Goal: Book appointment/travel/reservation

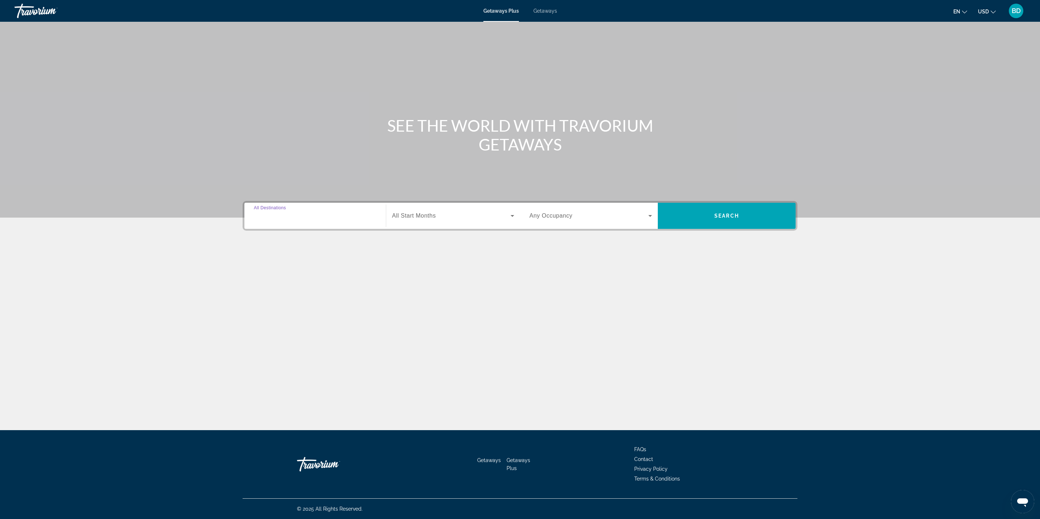
click at [298, 213] on input "Destination All Destinations" at bounding box center [315, 216] width 123 height 9
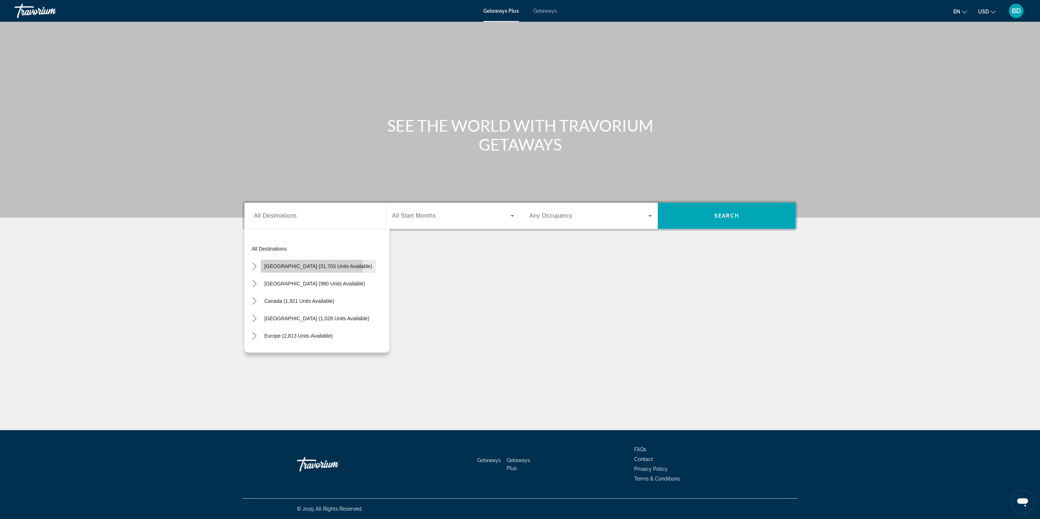
click at [311, 267] on span "[GEOGRAPHIC_DATA] (31,703 units available)" at bounding box center [318, 266] width 108 height 6
type input "**********"
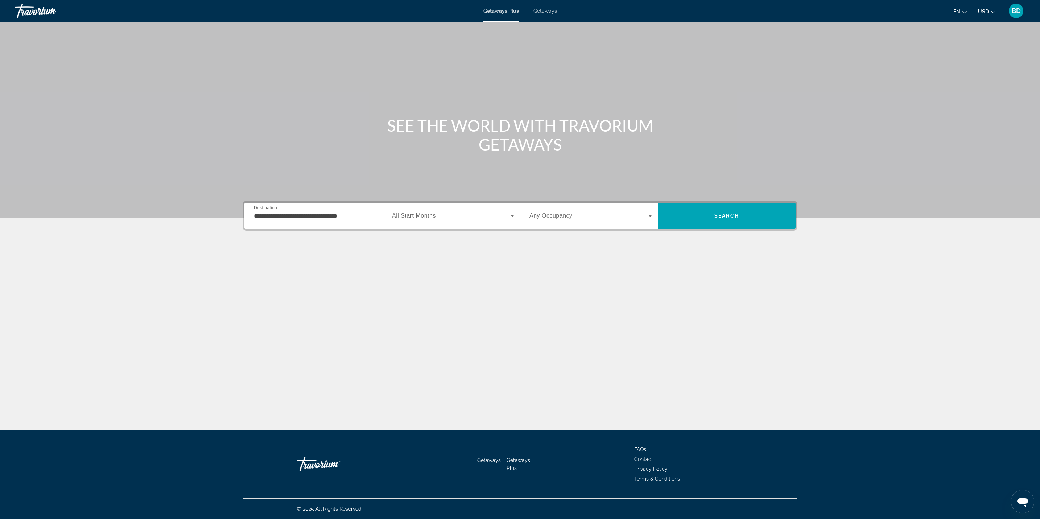
click at [542, 220] on div "Search widget" at bounding box center [590, 216] width 123 height 20
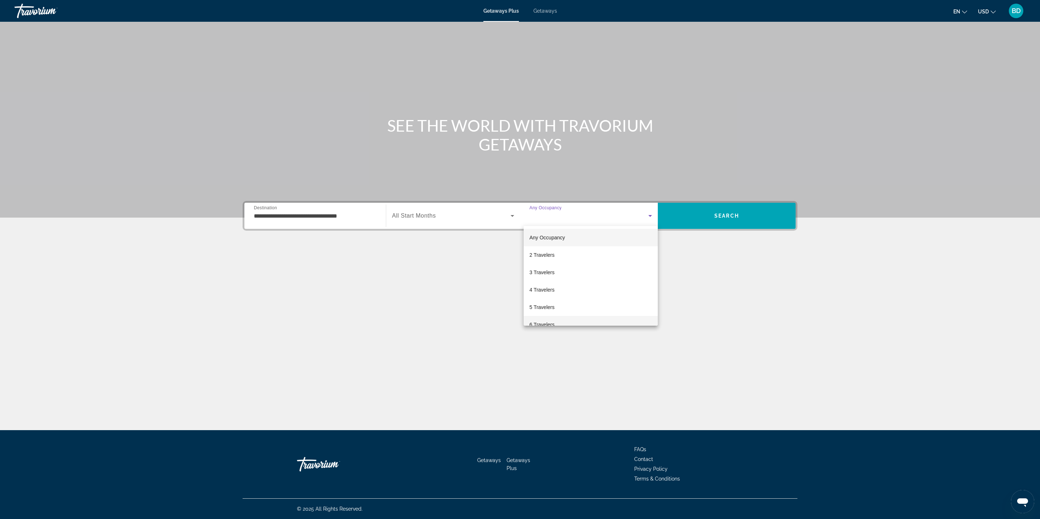
click at [547, 325] on div "Any Occupancy 2 Travelers 3 Travelers 4 Travelers 5 Travelers 6 Travelers 7 Tra…" at bounding box center [520, 259] width 1040 height 519
click at [547, 325] on span "6 Travelers" at bounding box center [541, 324] width 25 height 9
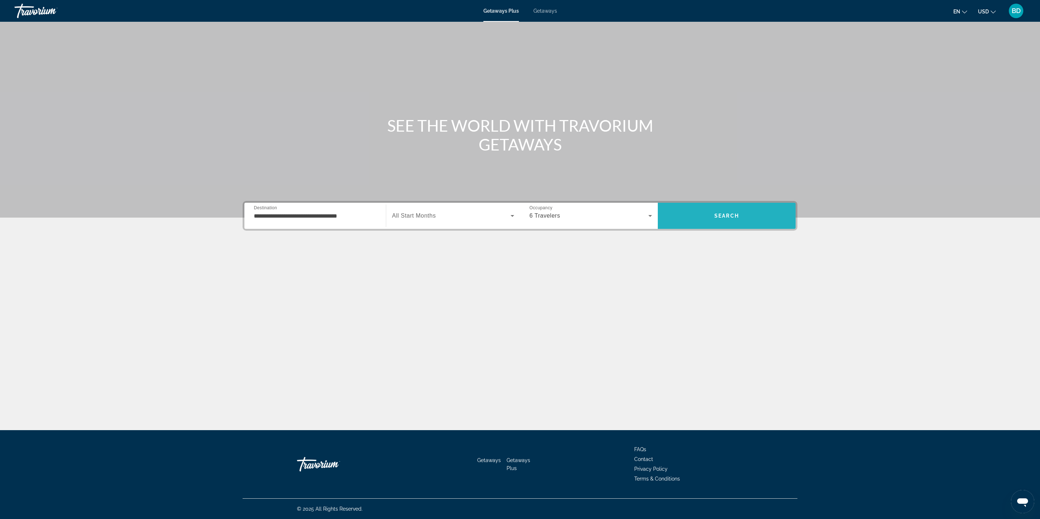
click at [703, 223] on span "Search" at bounding box center [727, 215] width 138 height 17
click at [261, 212] on input "Destination All Destinations" at bounding box center [315, 216] width 123 height 9
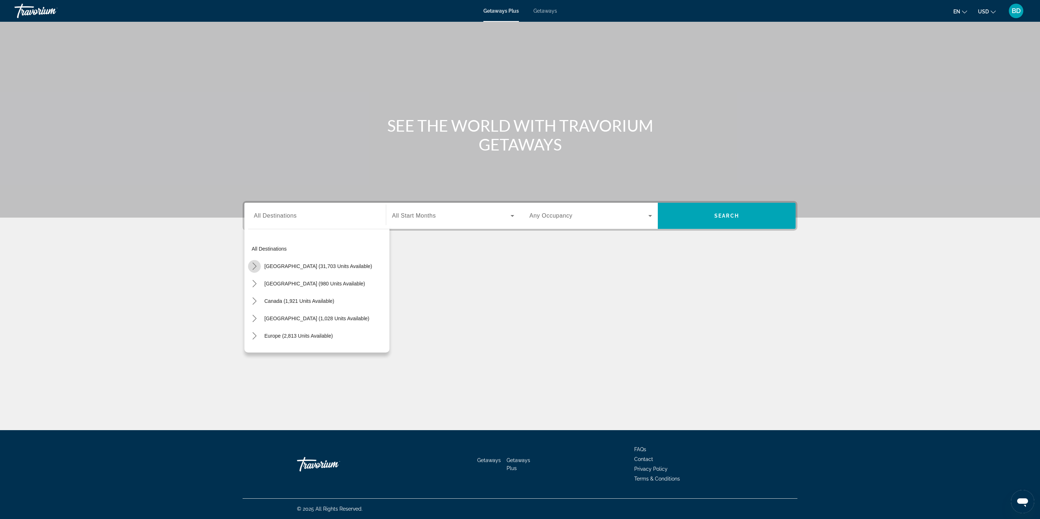
click at [256, 267] on icon "Toggle United States (31,703 units available) submenu" at bounding box center [254, 266] width 7 height 7
click at [329, 263] on span "[US_STATE] (4,298 units available)" at bounding box center [312, 260] width 80 height 6
type input "**********"
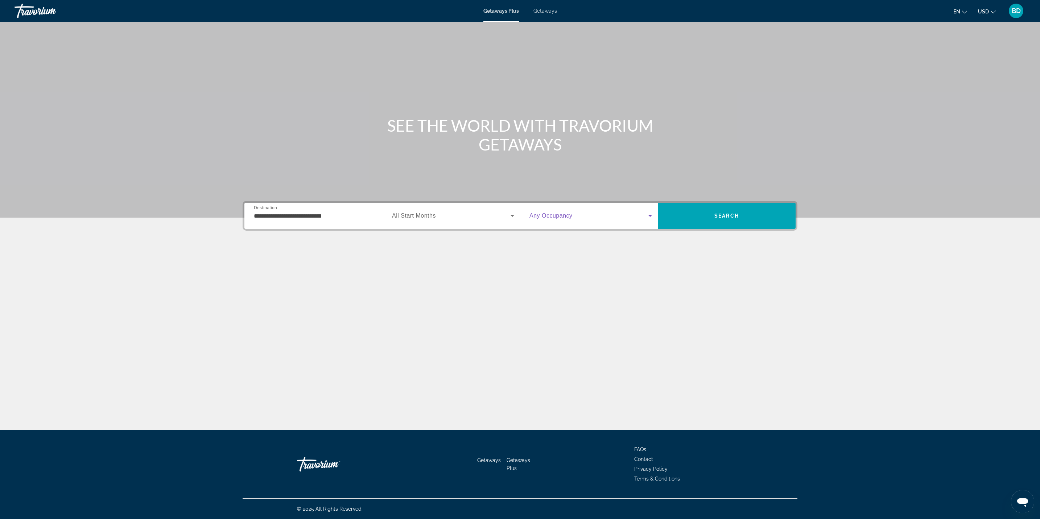
click at [591, 216] on span "Search widget" at bounding box center [588, 215] width 119 height 9
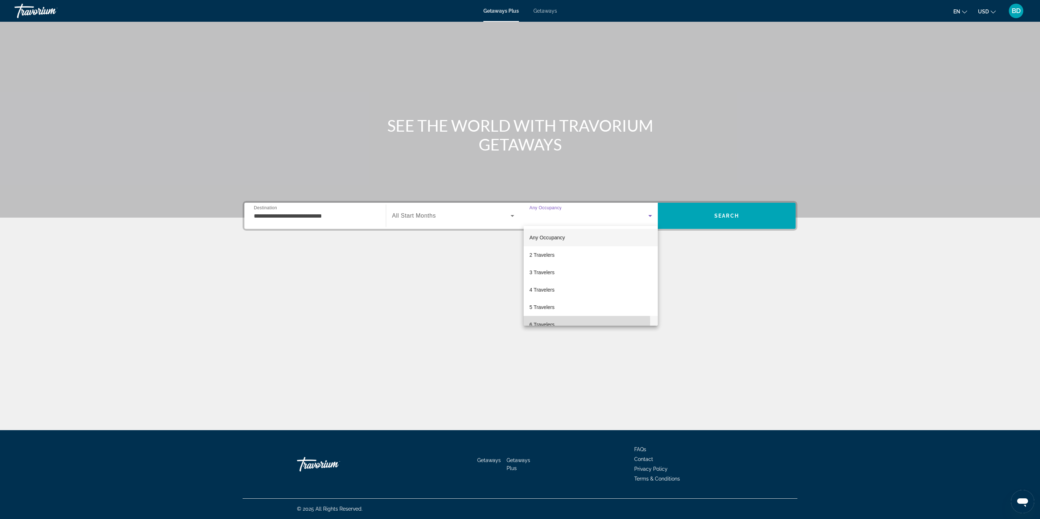
click at [542, 322] on span "6 Travelers" at bounding box center [541, 324] width 25 height 9
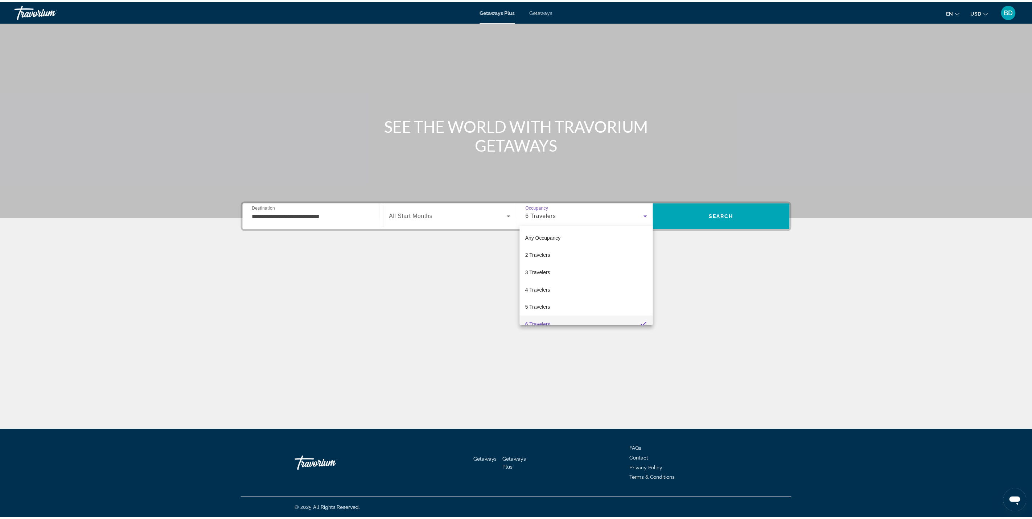
scroll to position [8, 0]
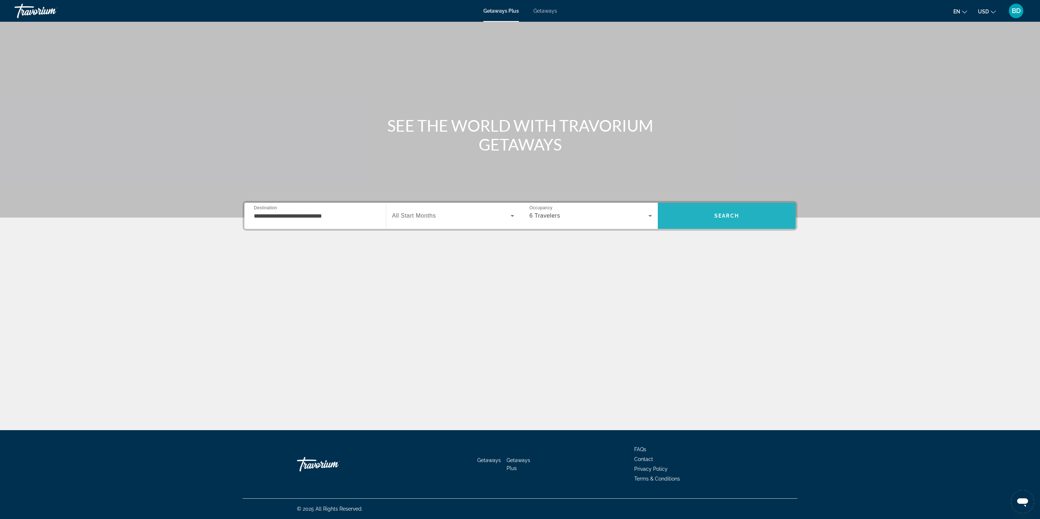
click at [718, 210] on span "Search" at bounding box center [727, 215] width 138 height 17
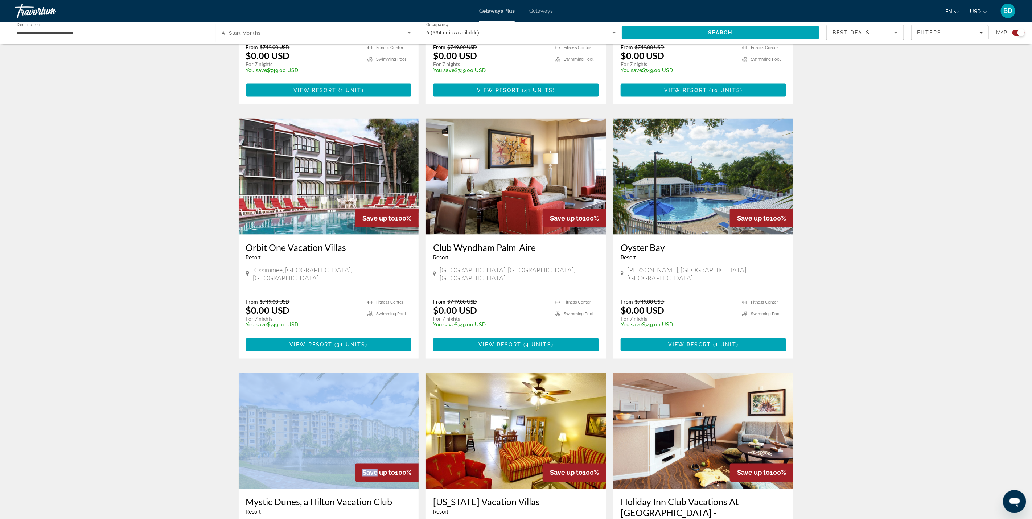
scroll to position [714, 0]
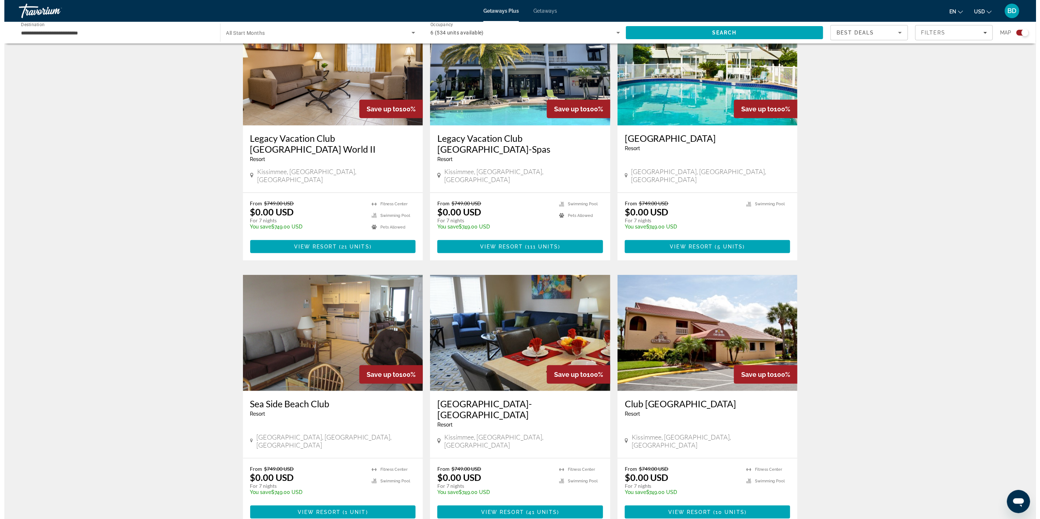
scroll to position [0, 0]
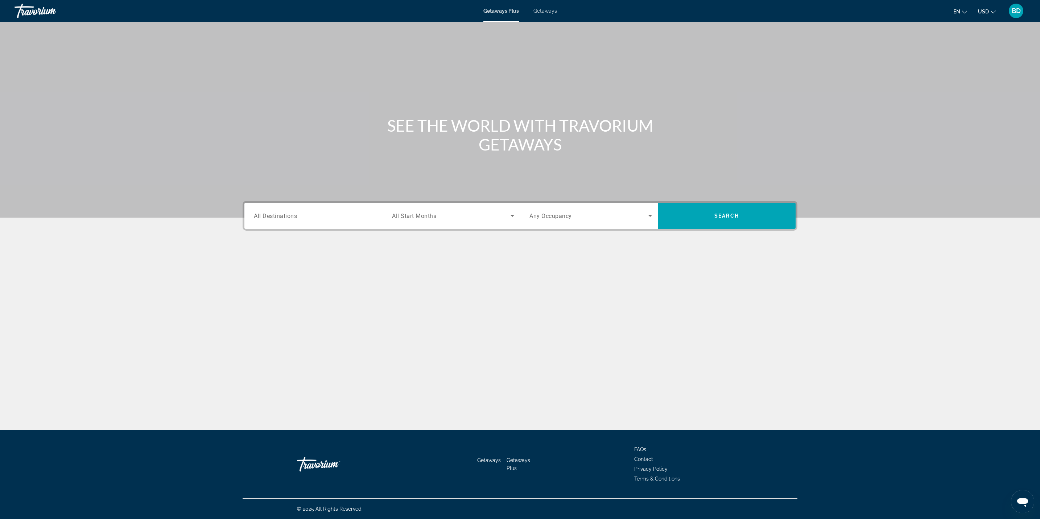
click at [336, 216] on input "Destination All Destinations" at bounding box center [315, 216] width 123 height 9
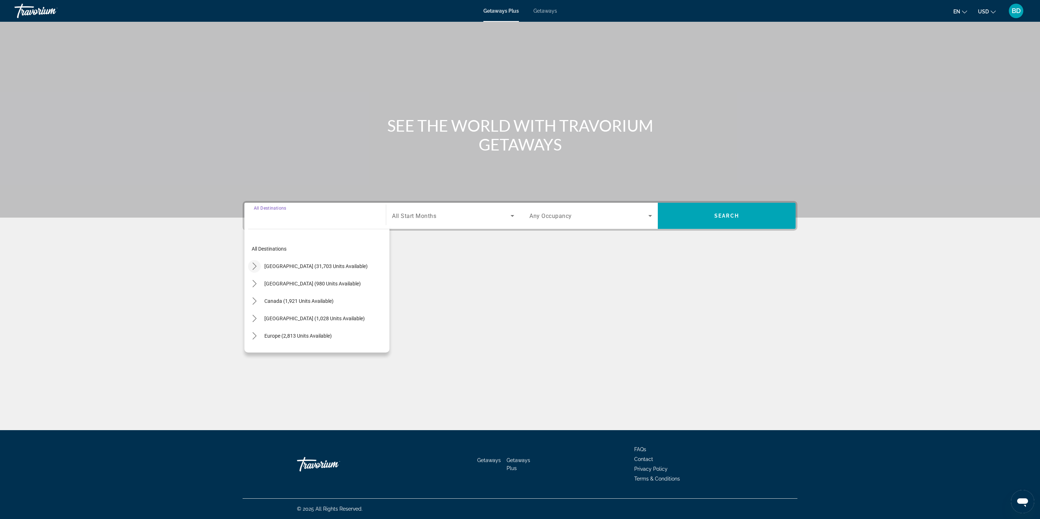
click at [254, 266] on icon "Toggle United States (31,703 units available) submenu" at bounding box center [254, 266] width 7 height 7
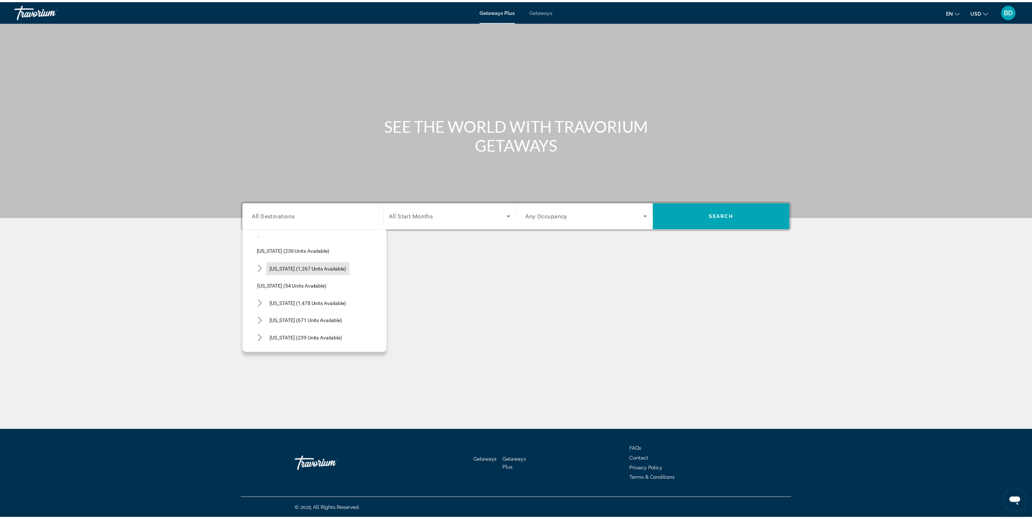
scroll to position [494, 0]
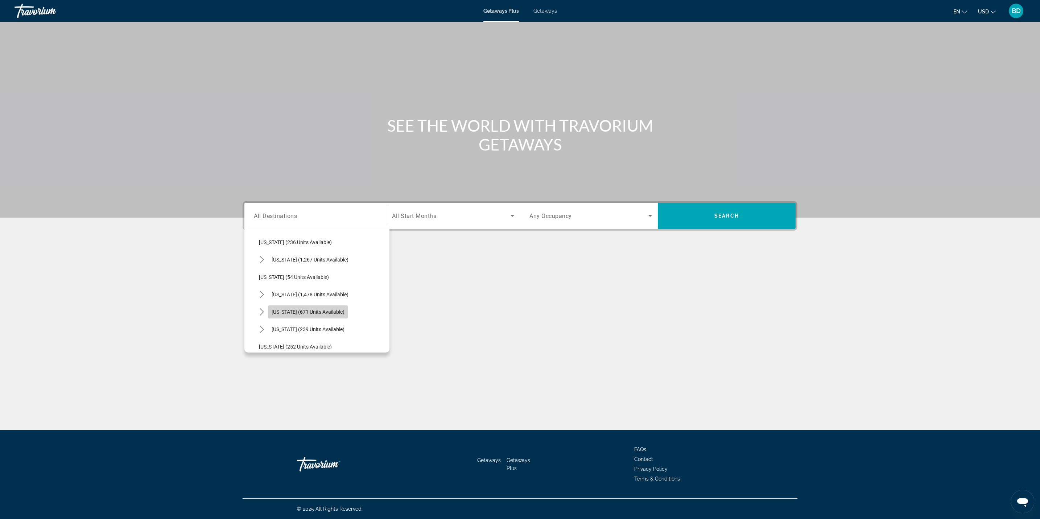
click at [333, 315] on span "Select destination: Tennessee (671 units available)" at bounding box center [308, 311] width 80 height 17
type input "**********"
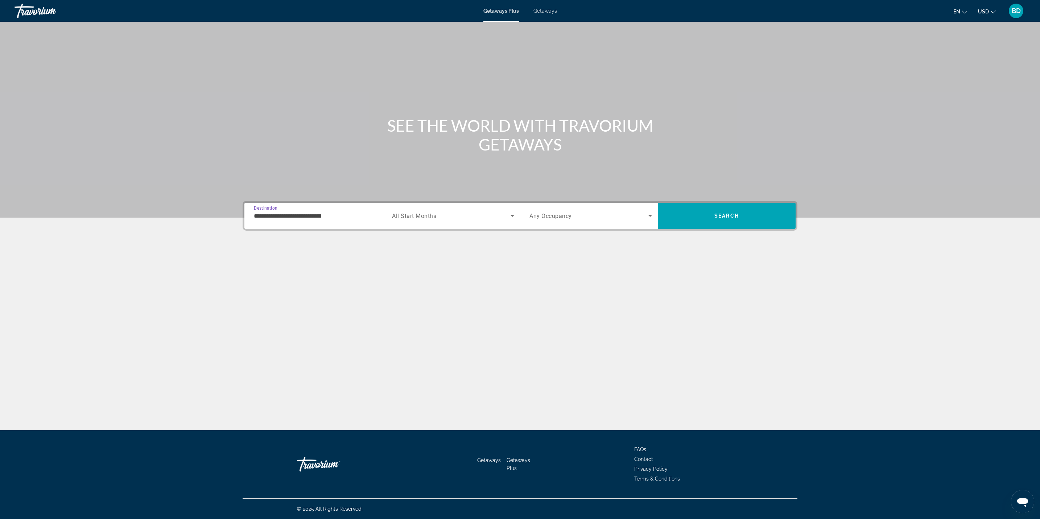
click at [612, 217] on span "Search widget" at bounding box center [588, 215] width 119 height 9
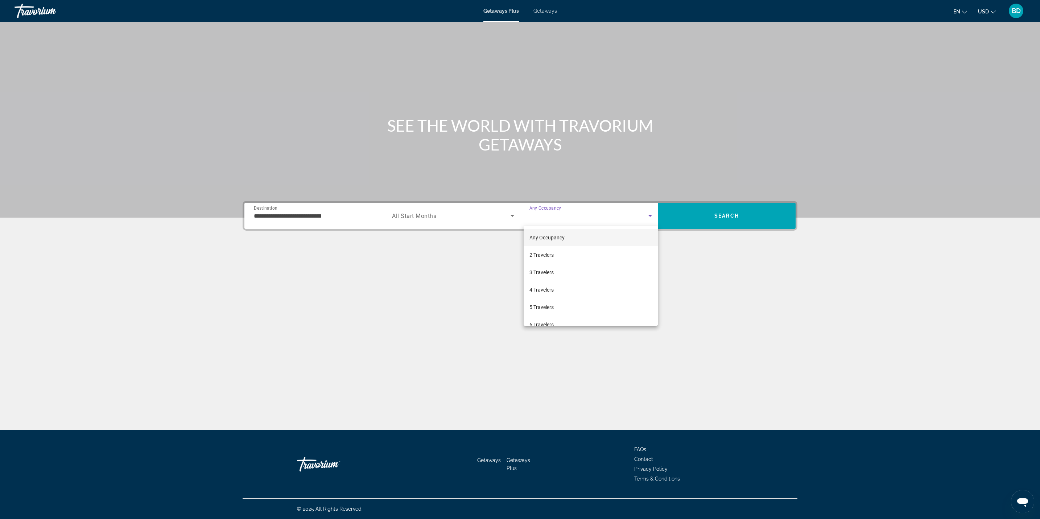
click at [562, 327] on div at bounding box center [520, 259] width 1040 height 519
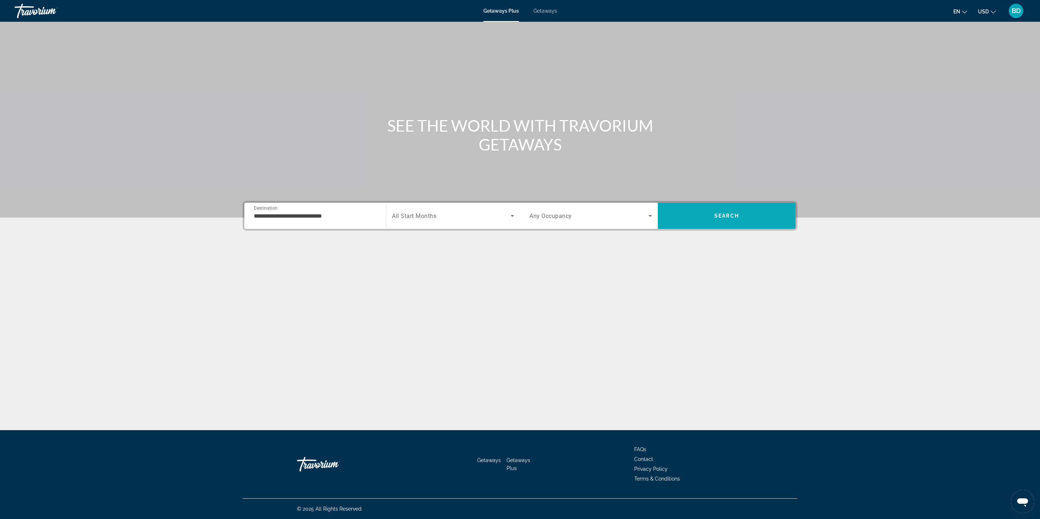
click at [703, 220] on span "Search" at bounding box center [727, 215] width 138 height 17
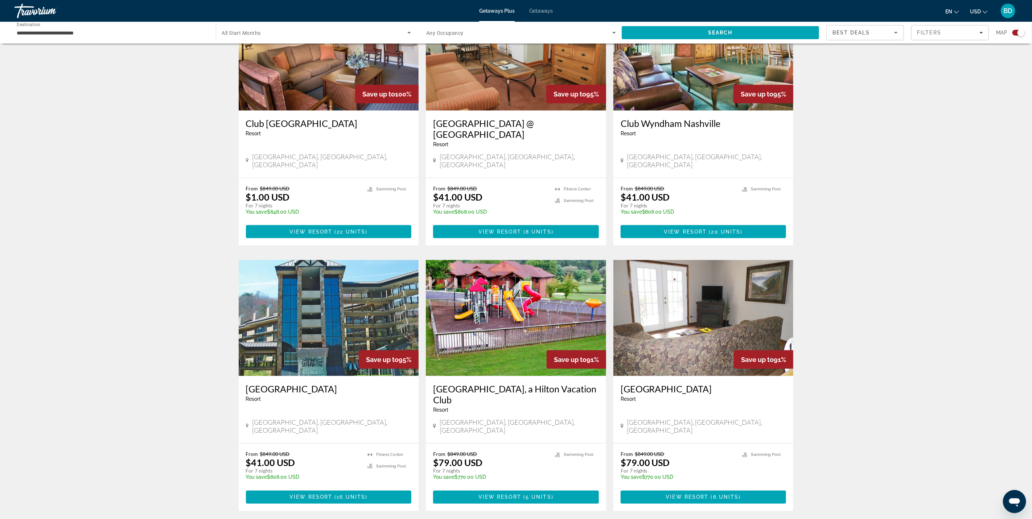
scroll to position [627, 0]
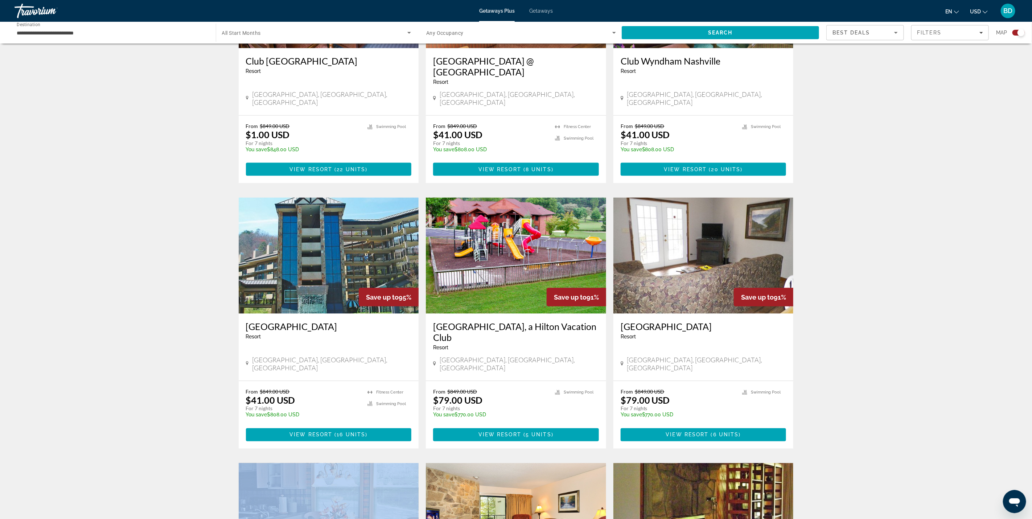
click at [870, 376] on div "To navigate the map with touch gestures double-tap and hold your finger on the …" at bounding box center [516, 78] width 1032 height 1308
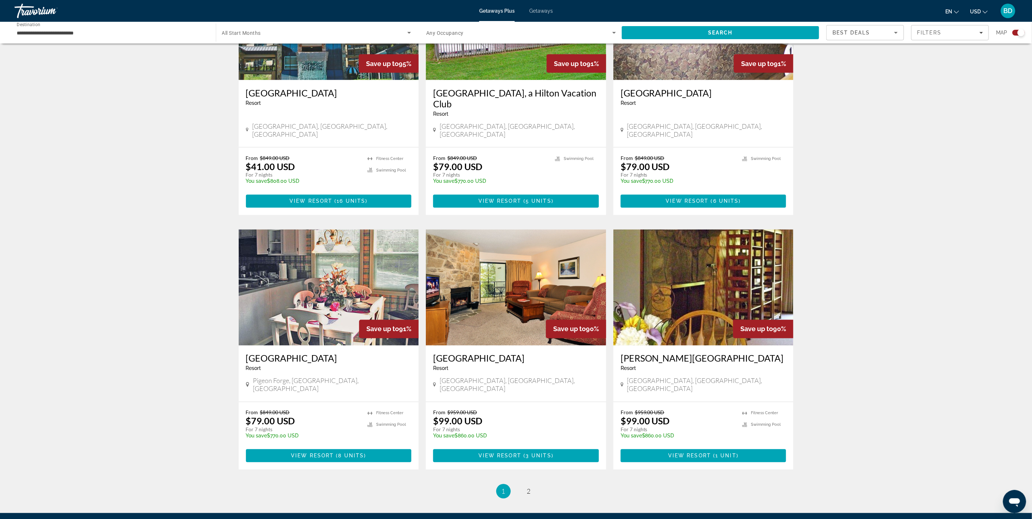
scroll to position [890, 0]
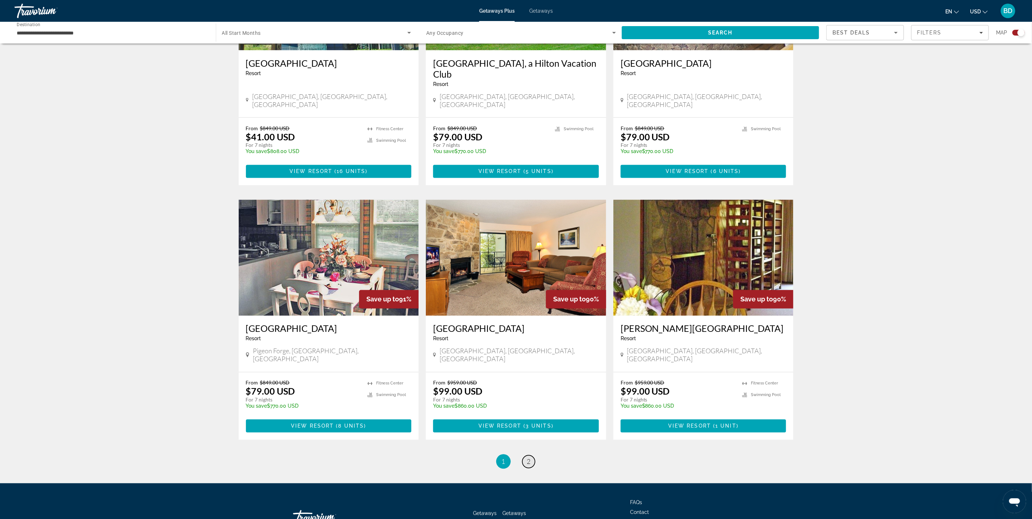
click at [529, 458] on span "2" at bounding box center [529, 462] width 4 height 8
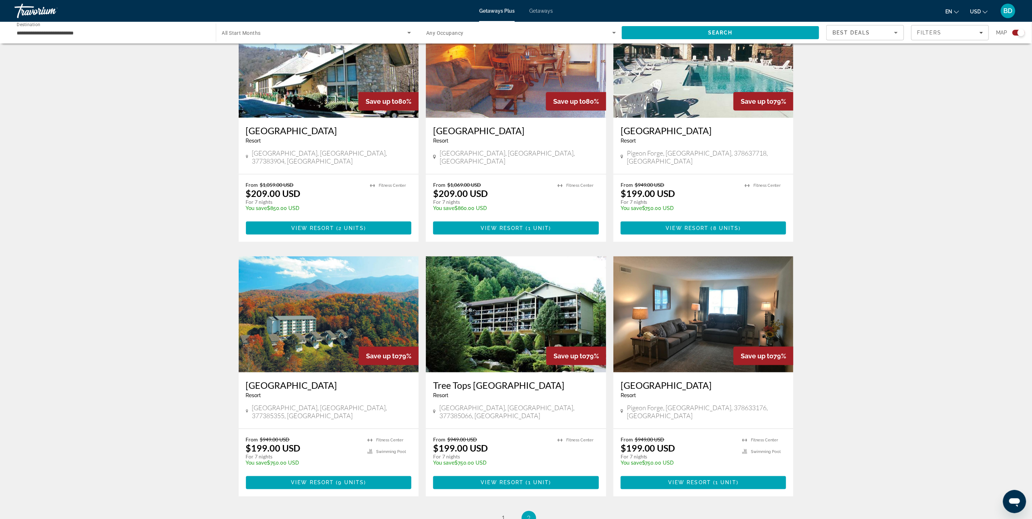
scroll to position [644, 0]
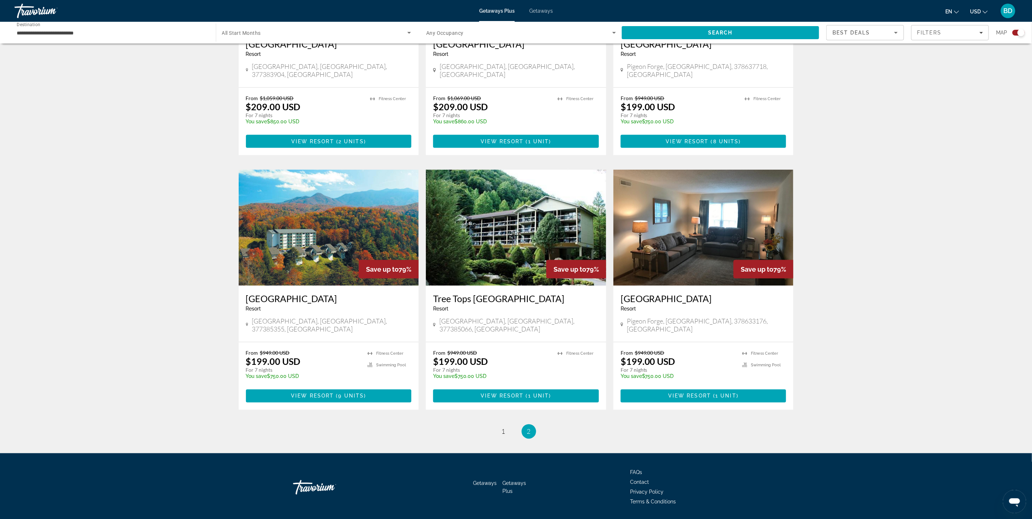
click at [348, 218] on img "Main content" at bounding box center [329, 228] width 180 height 116
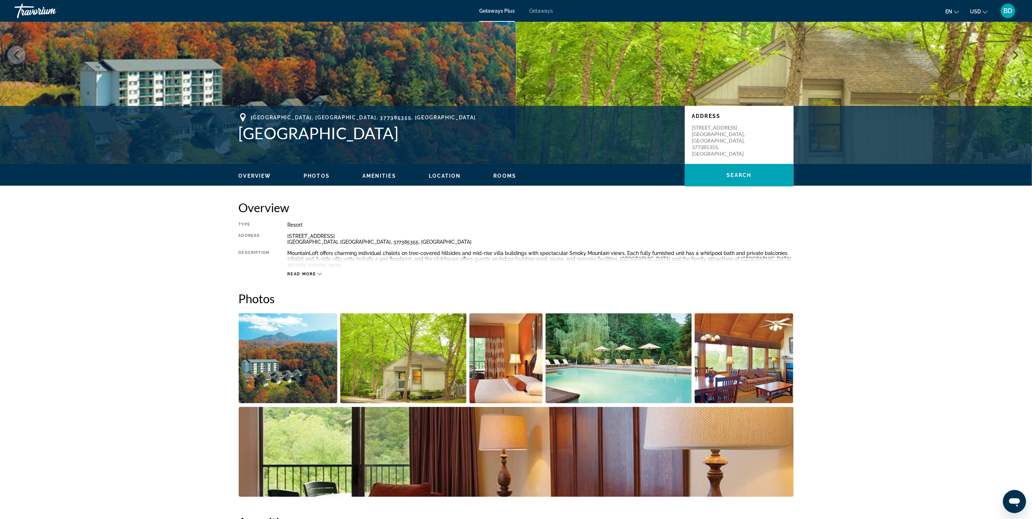
scroll to position [77, 0]
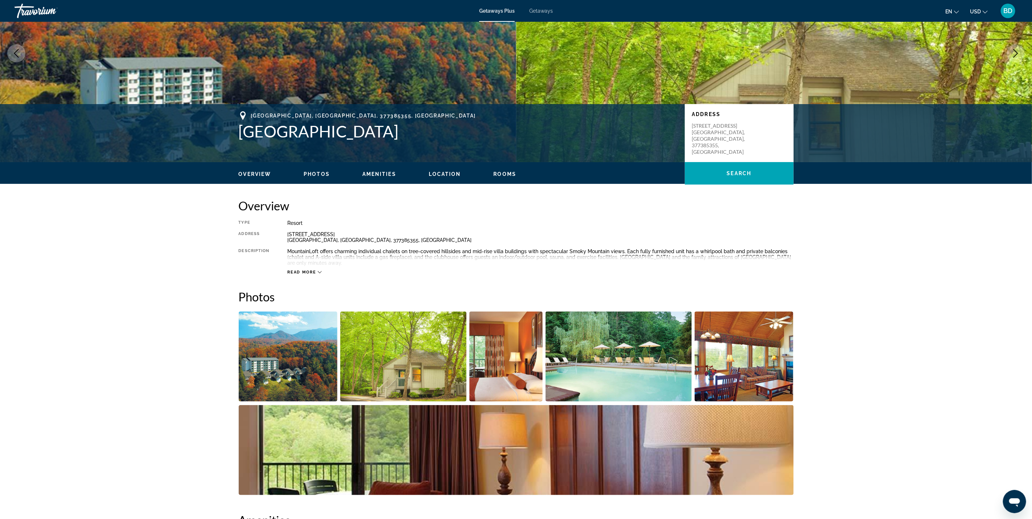
click at [414, 385] on img "Open full-screen image slider" at bounding box center [403, 356] width 126 height 90
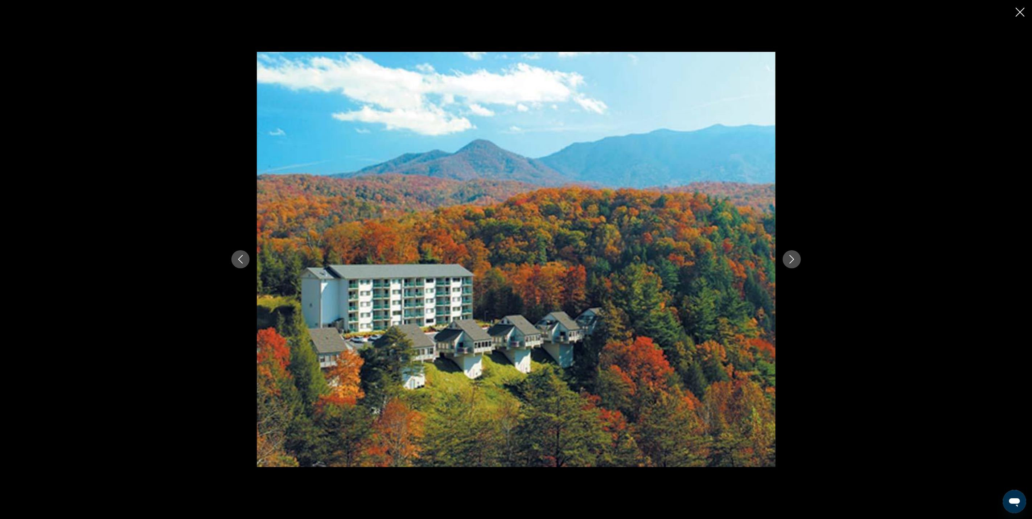
click at [780, 267] on div "prev next" at bounding box center [516, 259] width 584 height 415
click at [790, 263] on icon "Next image" at bounding box center [791, 259] width 5 height 9
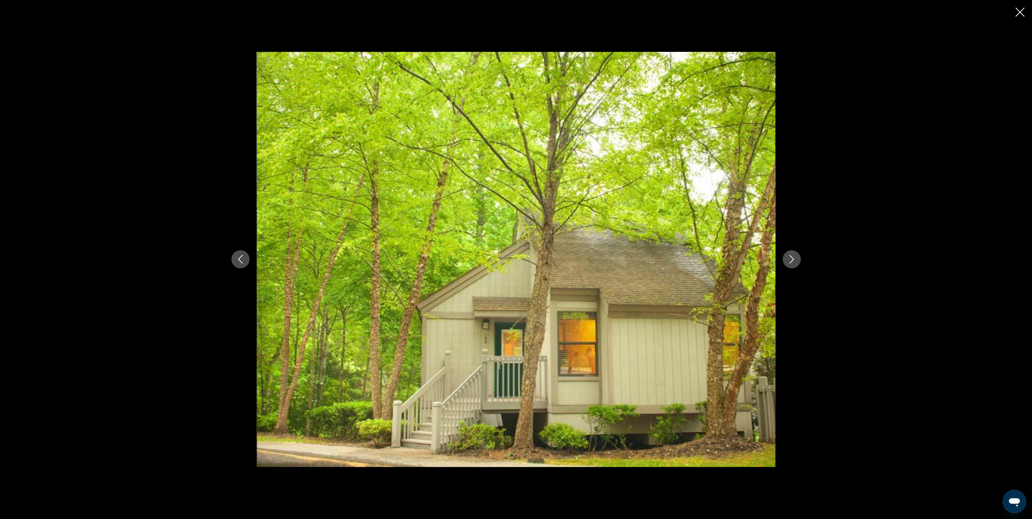
click at [786, 263] on button "Next image" at bounding box center [791, 259] width 18 height 18
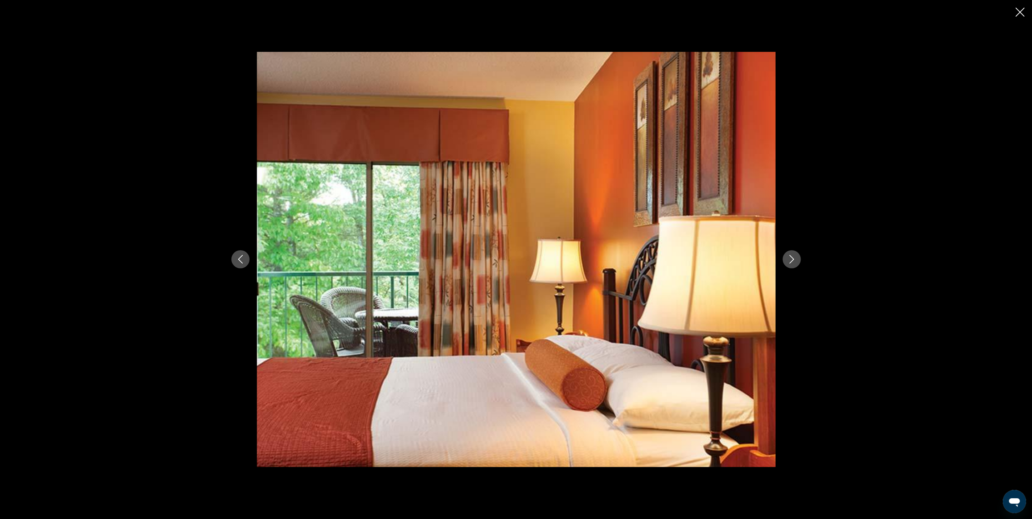
click at [795, 267] on button "Next image" at bounding box center [791, 259] width 18 height 18
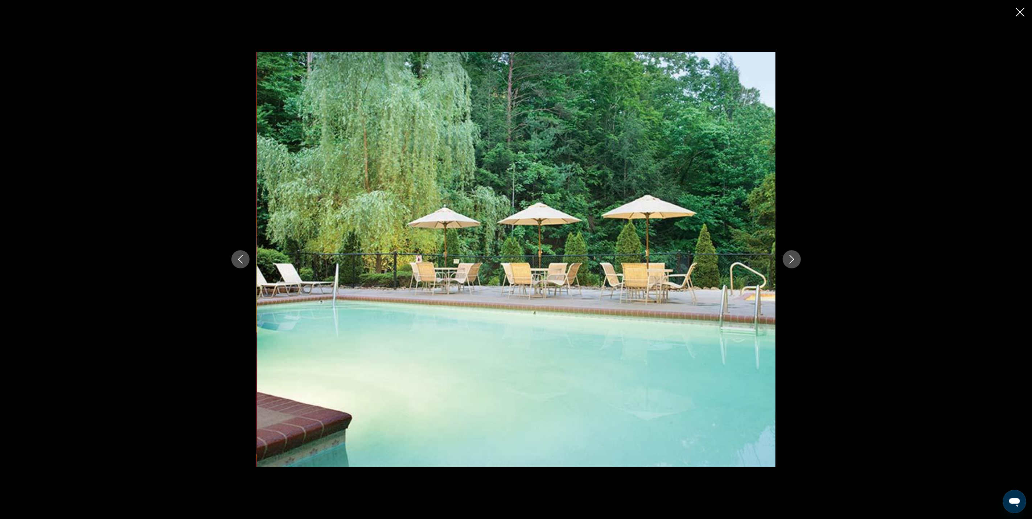
click at [790, 266] on button "Next image" at bounding box center [791, 259] width 18 height 18
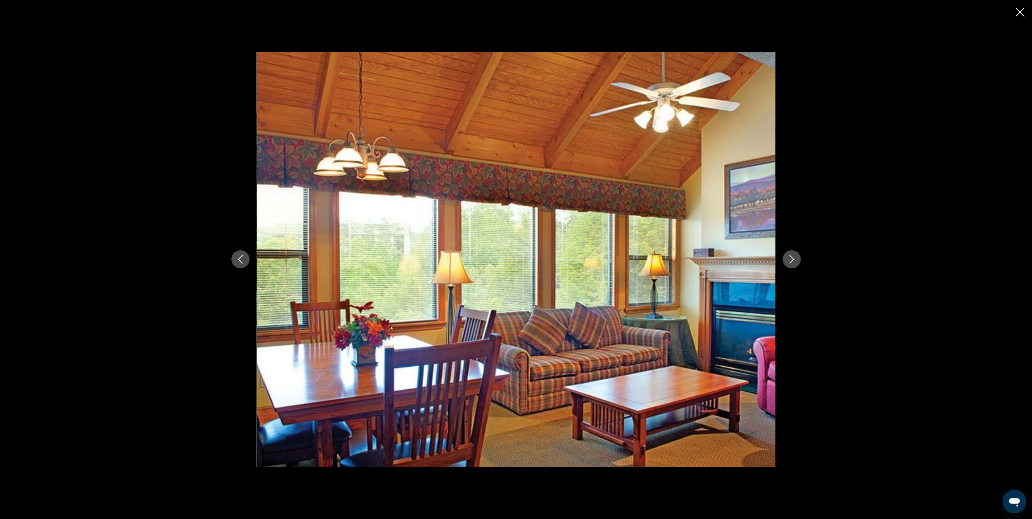
click at [796, 266] on button "Next image" at bounding box center [791, 259] width 18 height 18
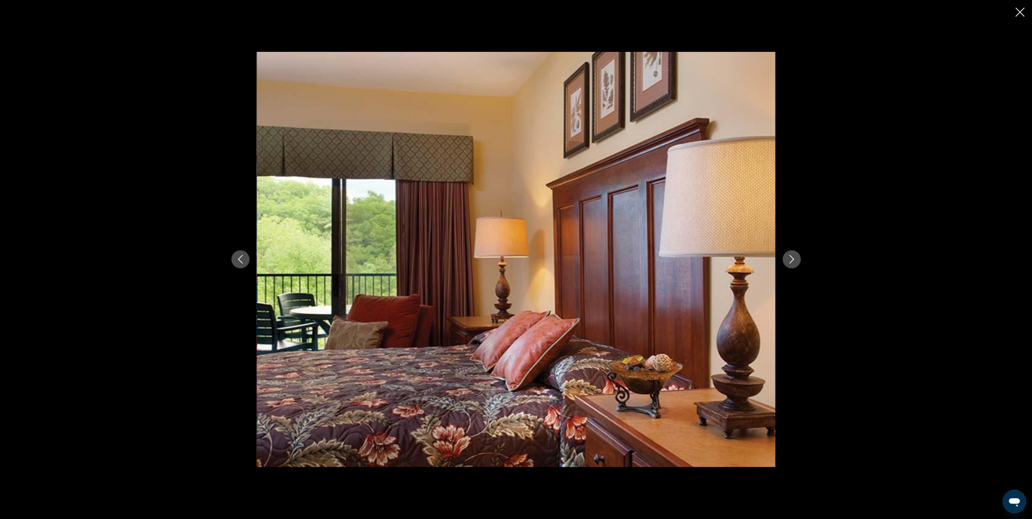
click at [786, 268] on div "prev next" at bounding box center [516, 259] width 584 height 415
click at [794, 263] on icon "Next image" at bounding box center [791, 259] width 9 height 9
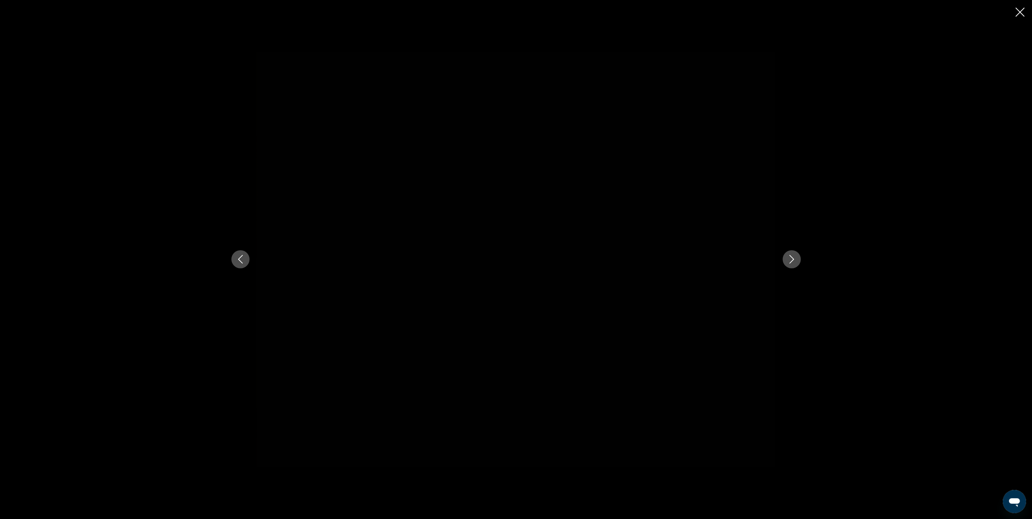
click at [790, 267] on button "Next image" at bounding box center [791, 259] width 18 height 18
click at [790, 261] on icon "Next image" at bounding box center [791, 259] width 9 height 9
click at [1022, 15] on icon "Close slideshow" at bounding box center [1019, 12] width 9 height 9
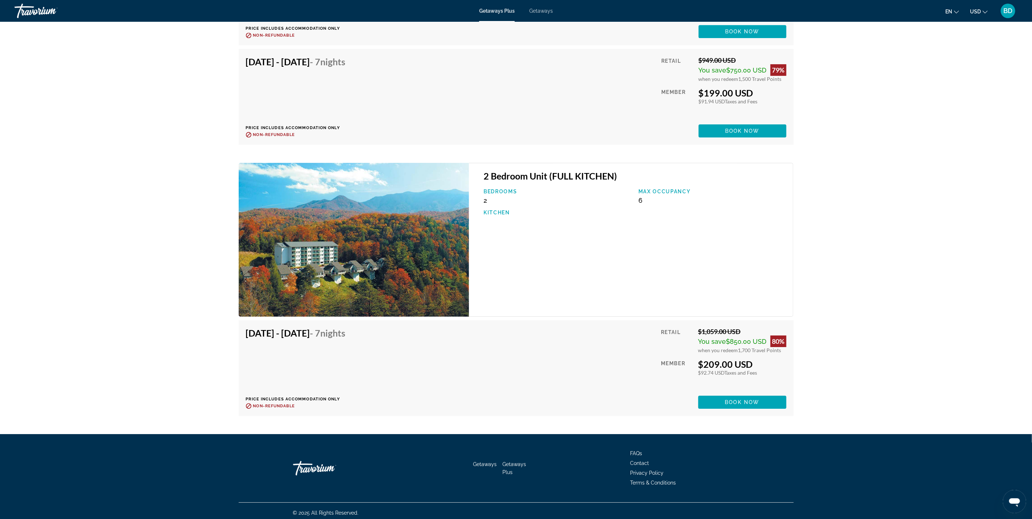
scroll to position [1773, 0]
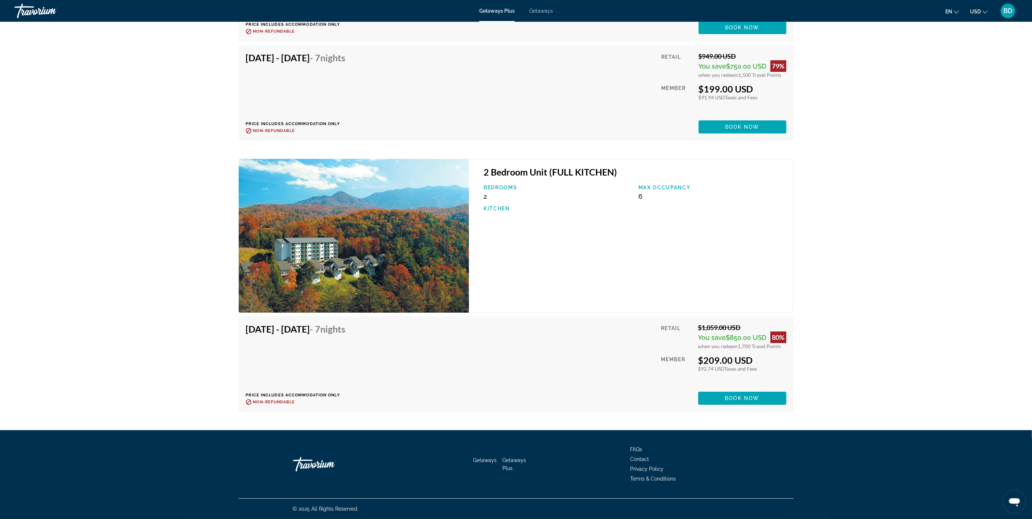
click at [467, 307] on img "Main content" at bounding box center [354, 236] width 231 height 154
click at [593, 338] on div "[DATE] - [DATE] - 7 Nights Price includes accommodation only Refundable until :…" at bounding box center [516, 363] width 540 height 81
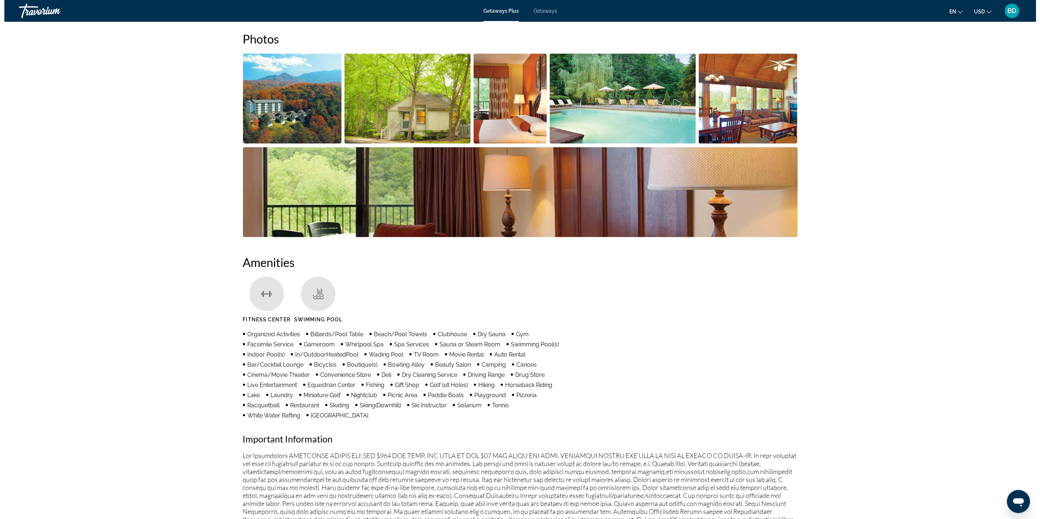
scroll to position [0, 0]
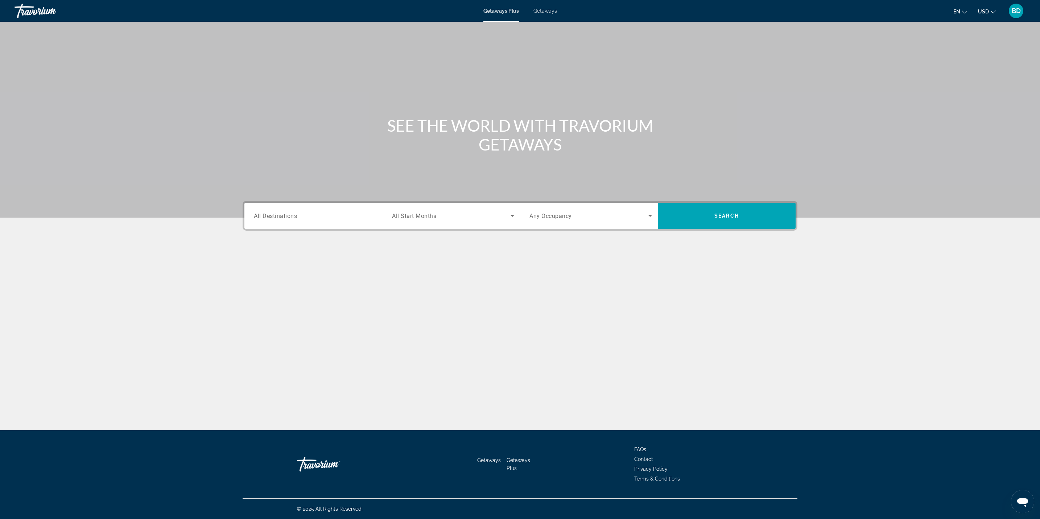
click at [482, 220] on span "Search widget" at bounding box center [451, 215] width 119 height 9
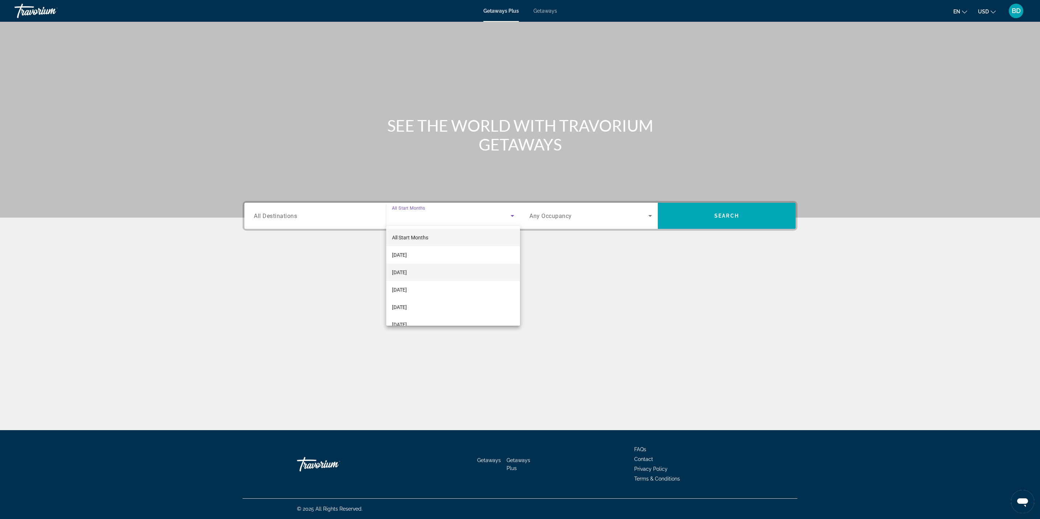
click at [428, 278] on mat-option "[DATE]" at bounding box center [453, 272] width 134 height 17
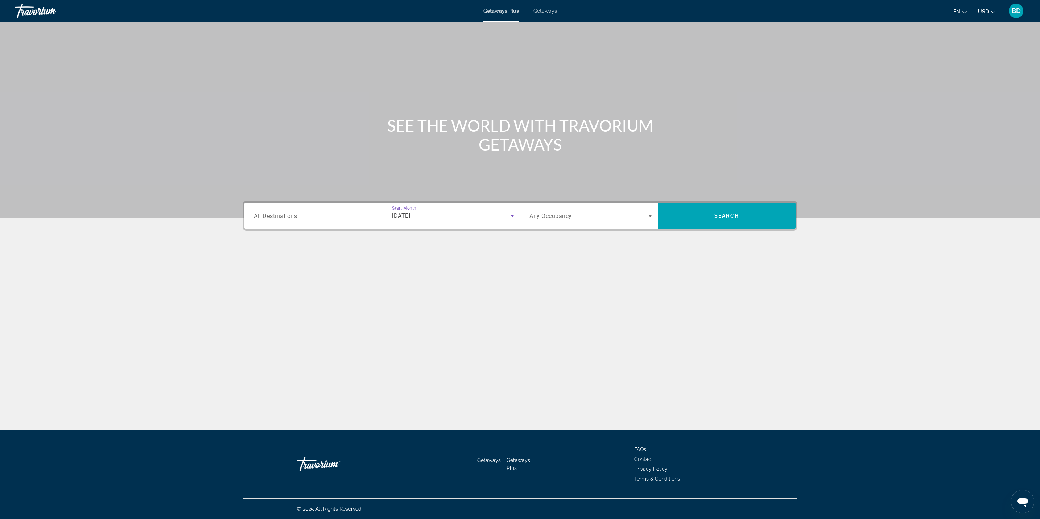
click at [349, 224] on div "Search widget" at bounding box center [315, 216] width 123 height 21
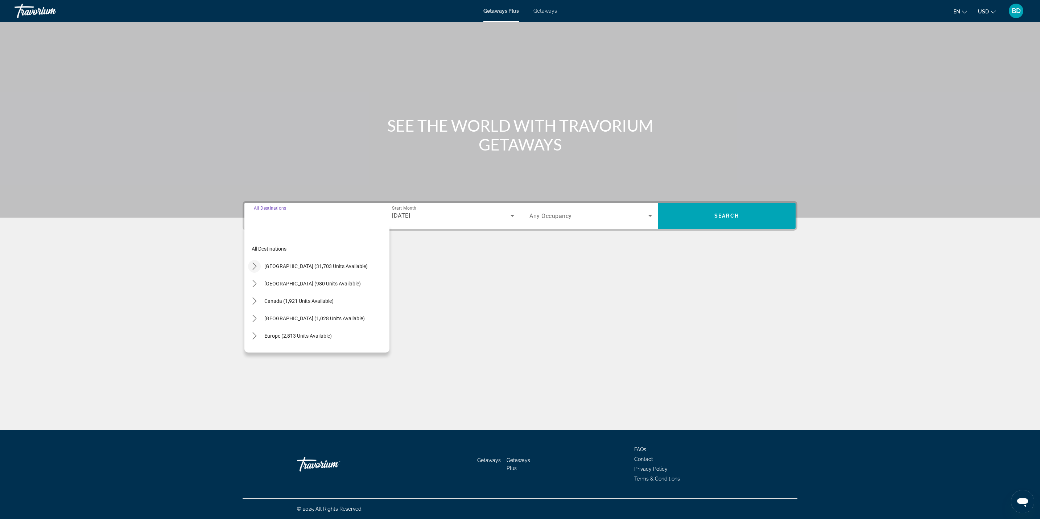
click at [255, 264] on icon "Toggle United States (31,703 units available) submenu" at bounding box center [254, 266] width 7 height 7
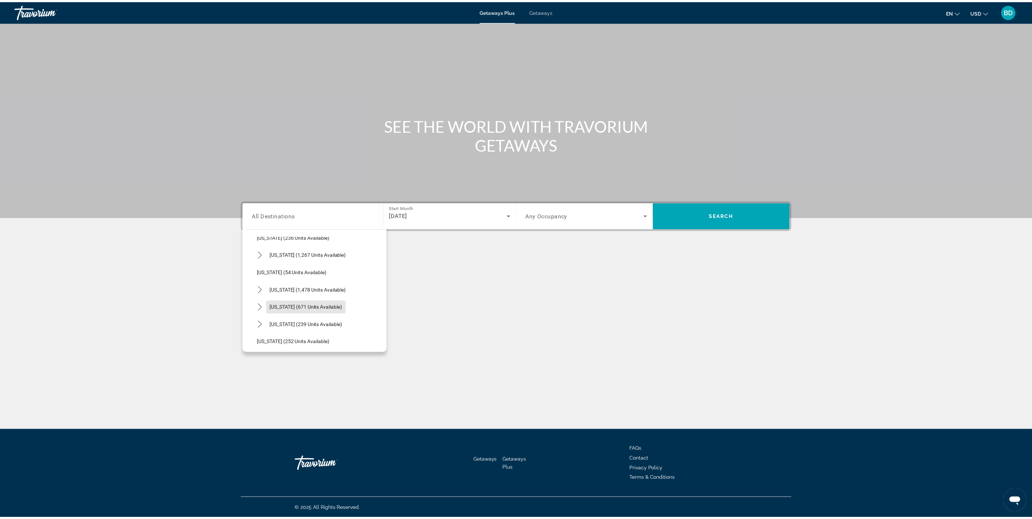
scroll to position [509, 0]
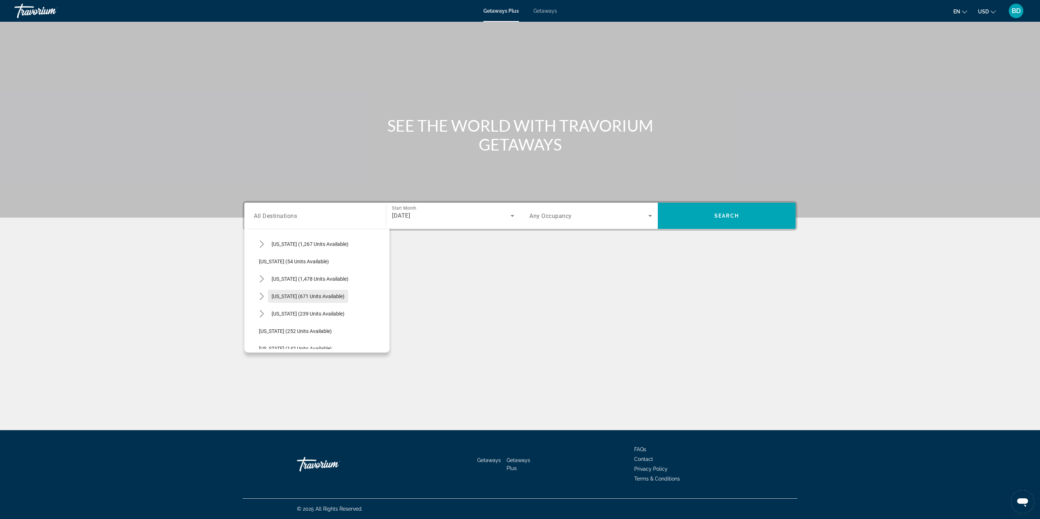
click at [329, 302] on span "Select destination: Tennessee (671 units available)" at bounding box center [308, 296] width 80 height 17
type input "**********"
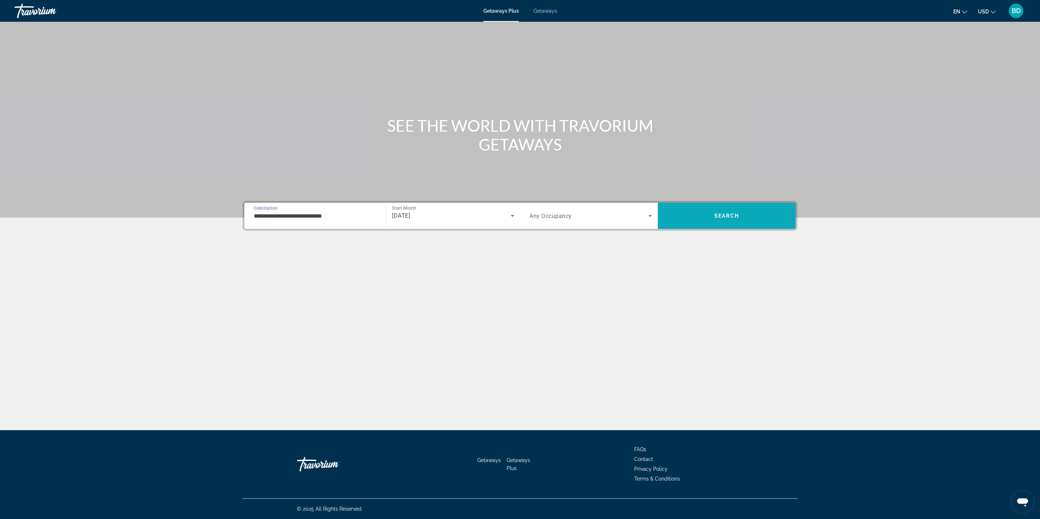
click at [720, 218] on span "Search" at bounding box center [726, 216] width 25 height 6
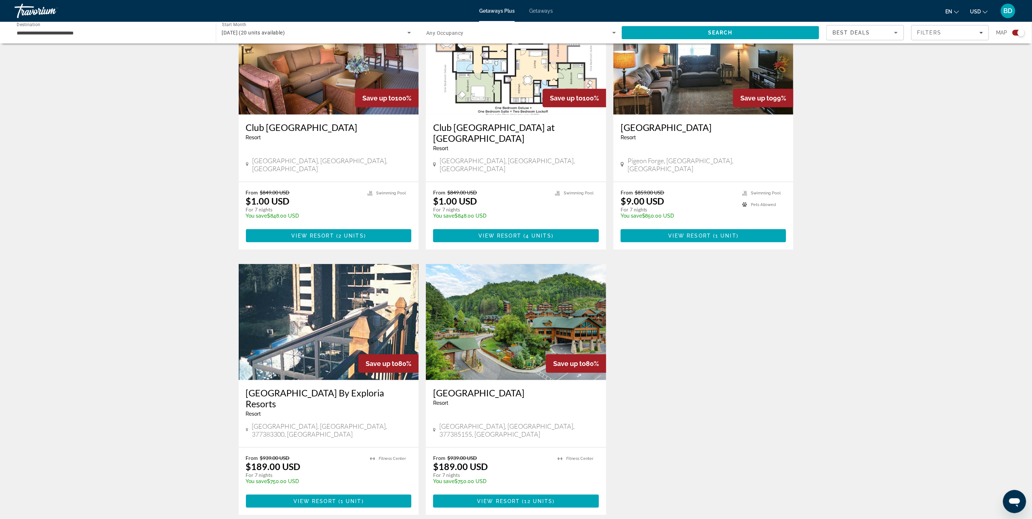
scroll to position [296, 0]
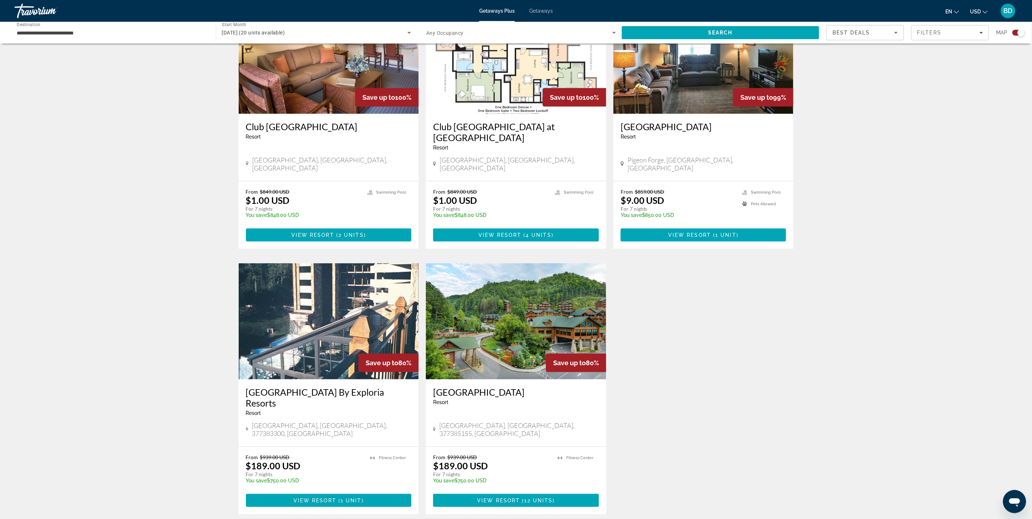
click at [559, 301] on img "Main content" at bounding box center [516, 321] width 180 height 116
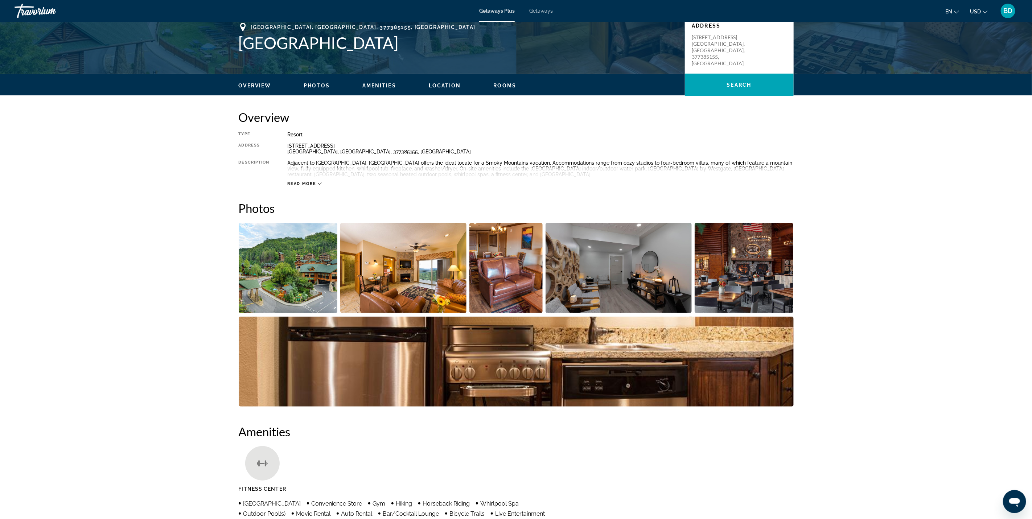
scroll to position [168, 0]
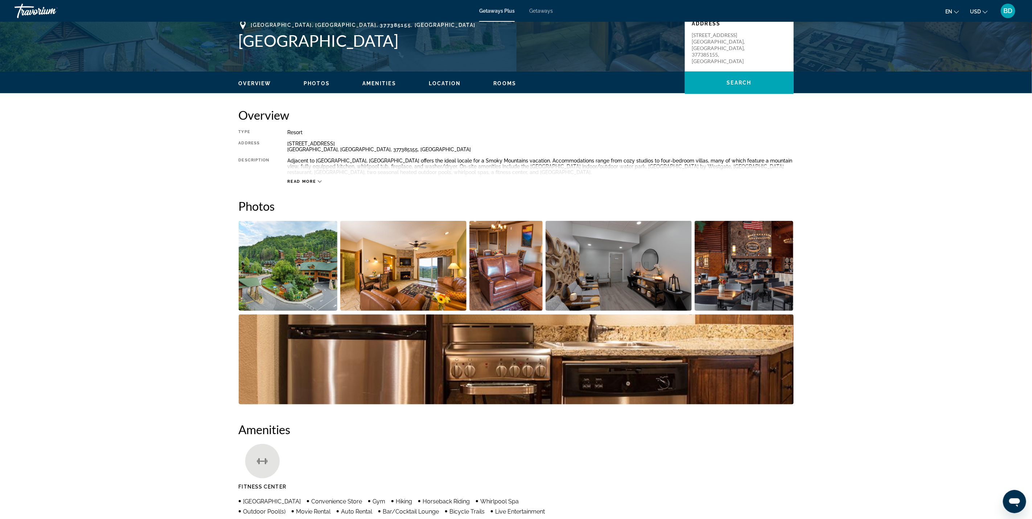
click at [311, 294] on img "Open full-screen image slider" at bounding box center [288, 266] width 99 height 90
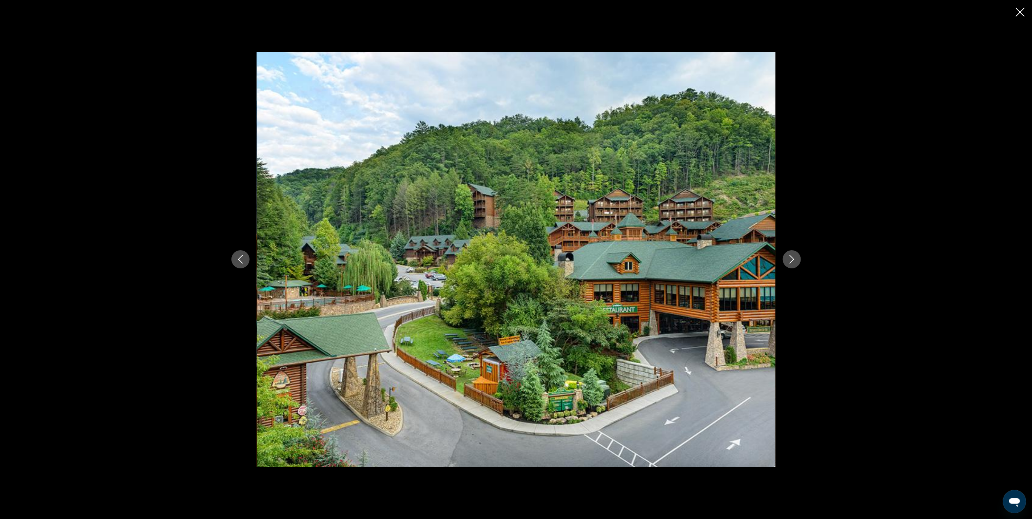
click at [796, 264] on button "Next image" at bounding box center [791, 259] width 18 height 18
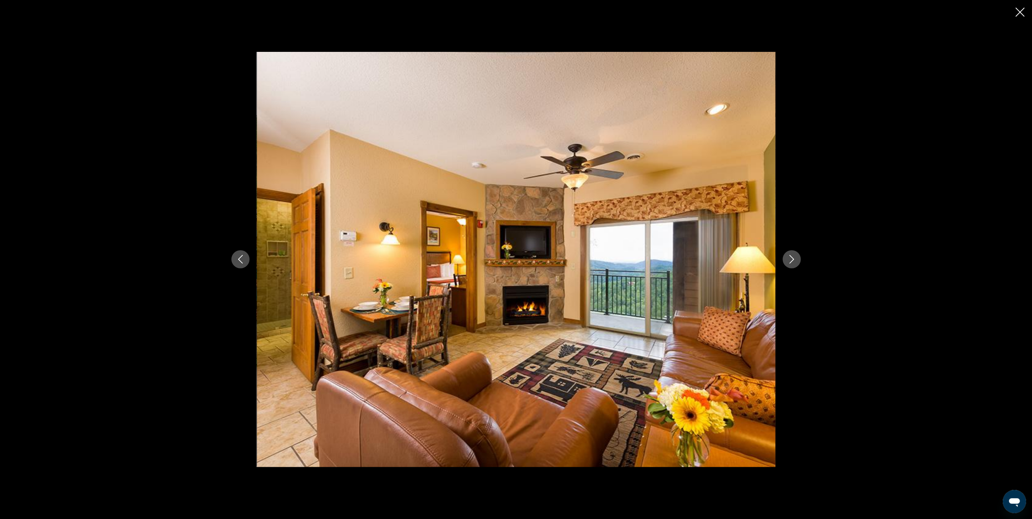
click at [776, 269] on div "prev next" at bounding box center [516, 259] width 584 height 415
click at [789, 262] on icon "Next image" at bounding box center [791, 259] width 9 height 9
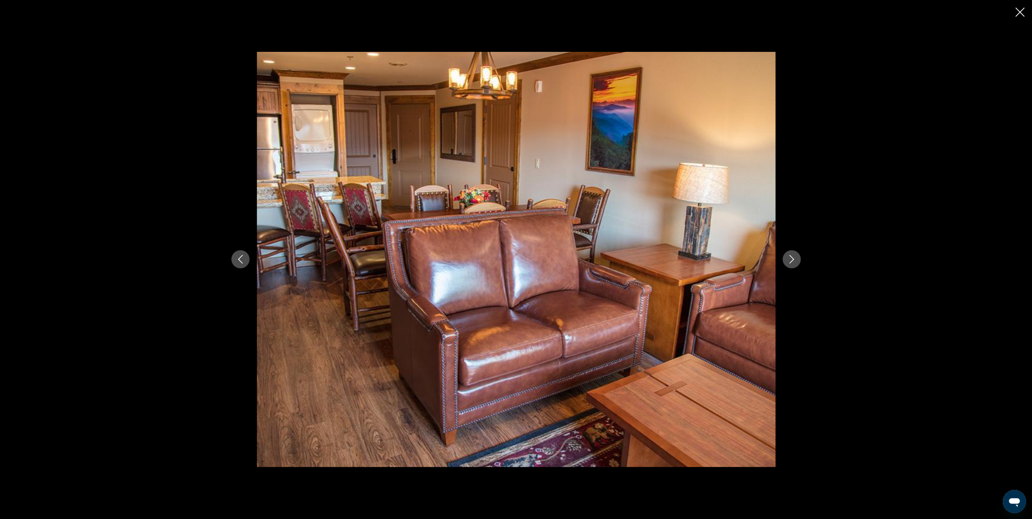
click at [786, 262] on button "Next image" at bounding box center [791, 259] width 18 height 18
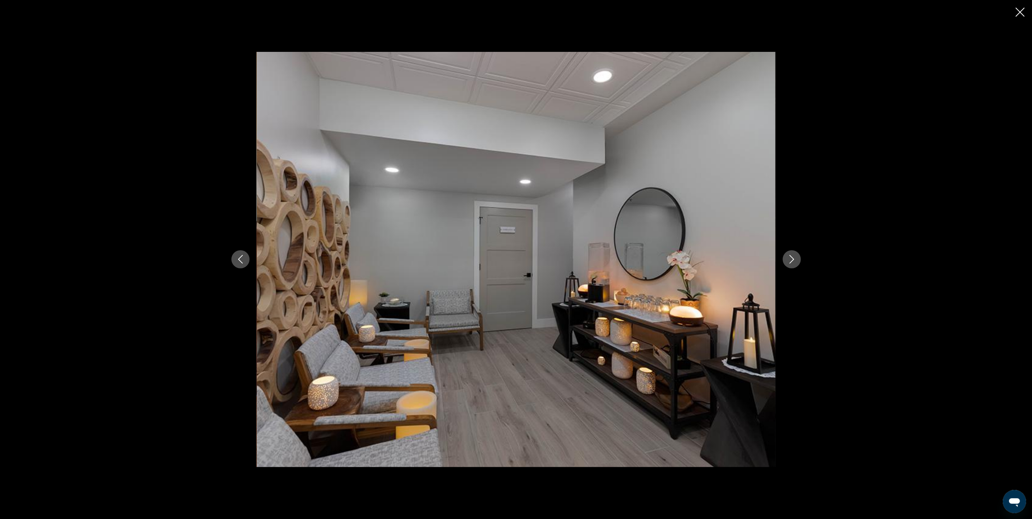
click at [785, 267] on div "prev next" at bounding box center [516, 259] width 584 height 415
click at [787, 260] on icon "Next image" at bounding box center [791, 259] width 9 height 9
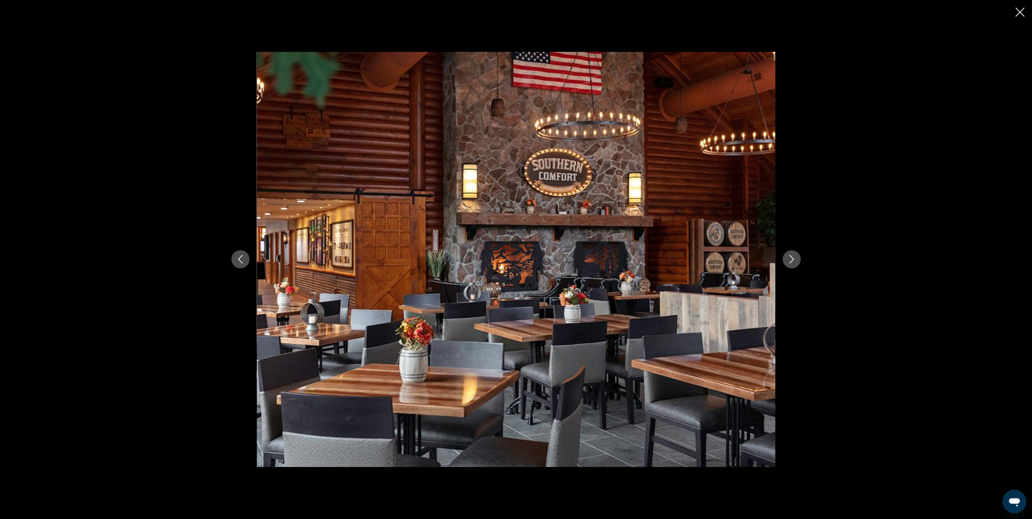
click at [789, 263] on icon "Next image" at bounding box center [791, 259] width 9 height 9
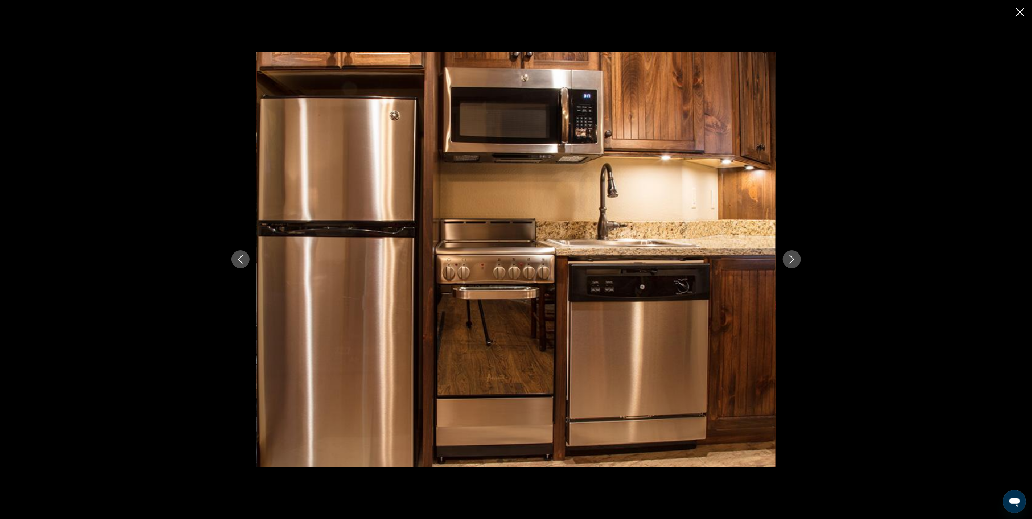
click at [790, 267] on button "Next image" at bounding box center [791, 259] width 18 height 18
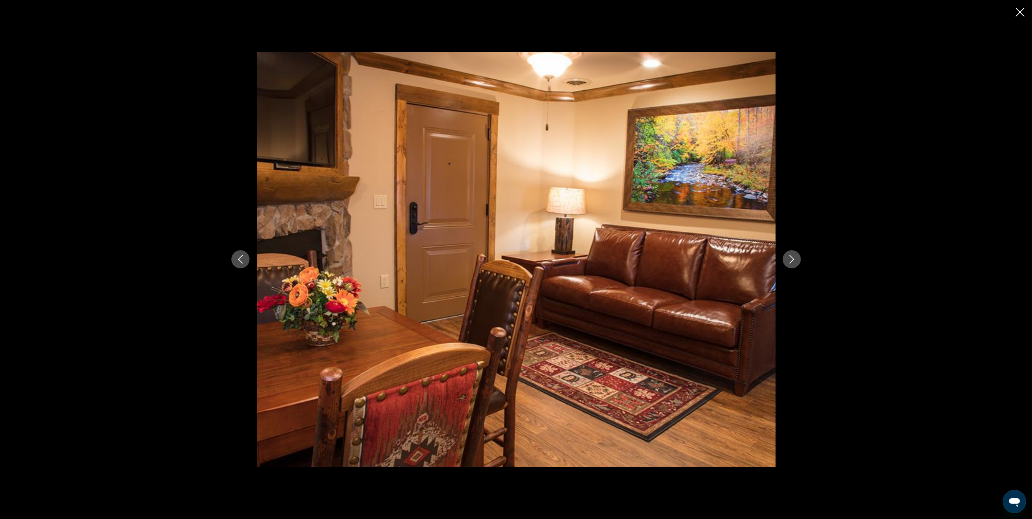
click at [789, 266] on button "Next image" at bounding box center [791, 259] width 18 height 18
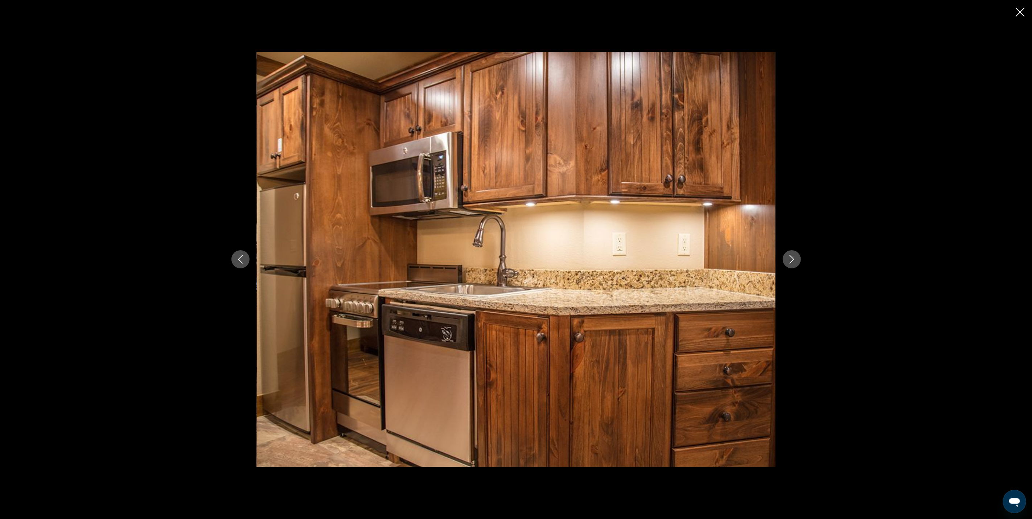
click at [785, 263] on button "Next image" at bounding box center [791, 259] width 18 height 18
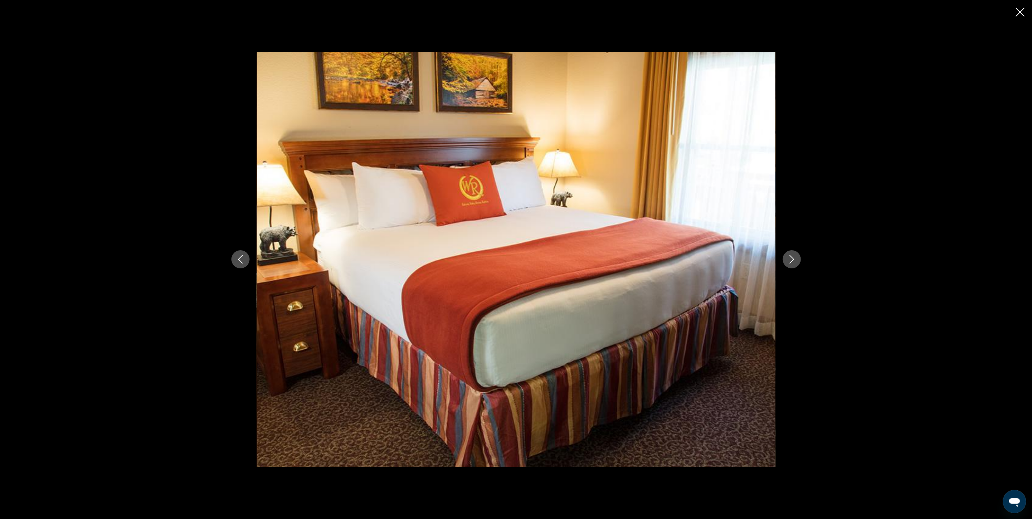
click at [785, 267] on div "prev next" at bounding box center [516, 259] width 584 height 415
click at [789, 261] on icon "Next image" at bounding box center [791, 259] width 9 height 9
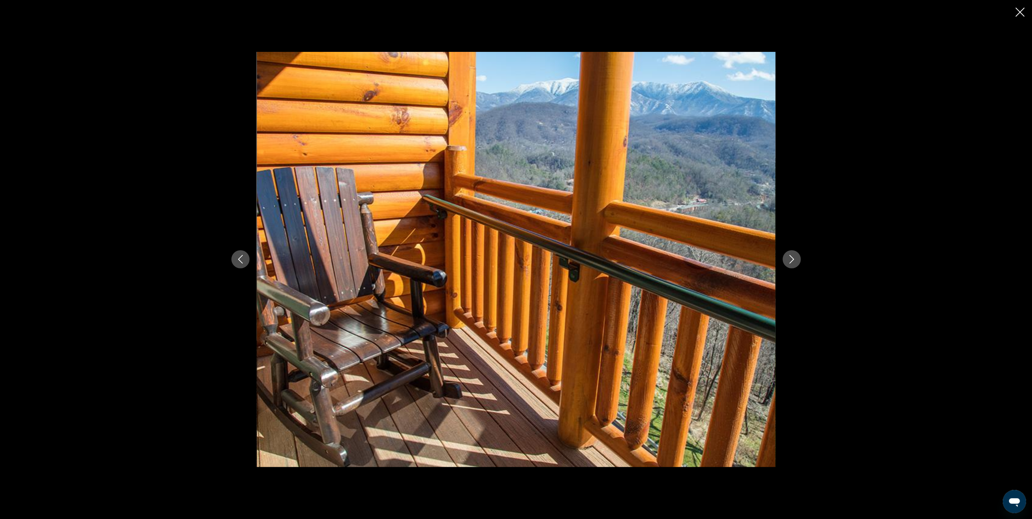
click at [792, 263] on icon "Next image" at bounding box center [791, 259] width 9 height 9
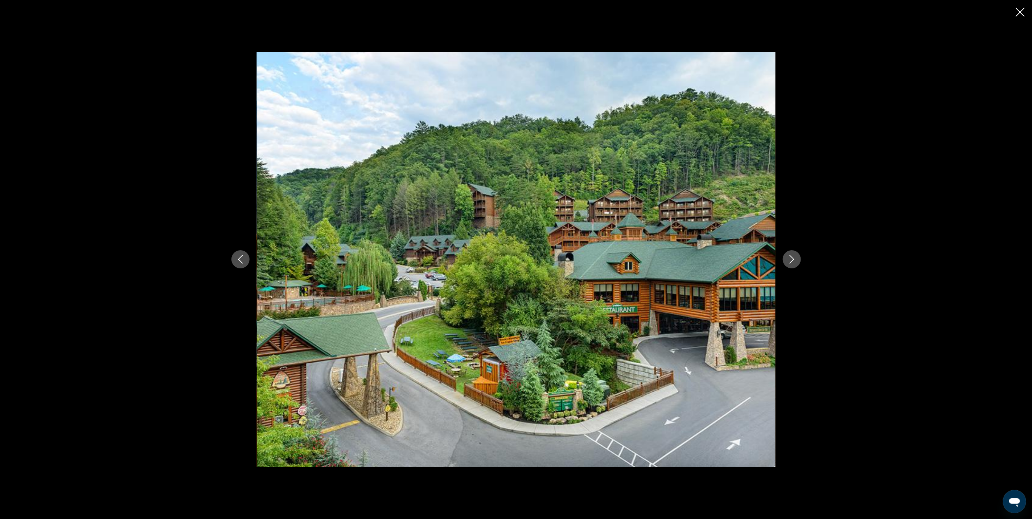
click at [784, 259] on button "Next image" at bounding box center [791, 259] width 18 height 18
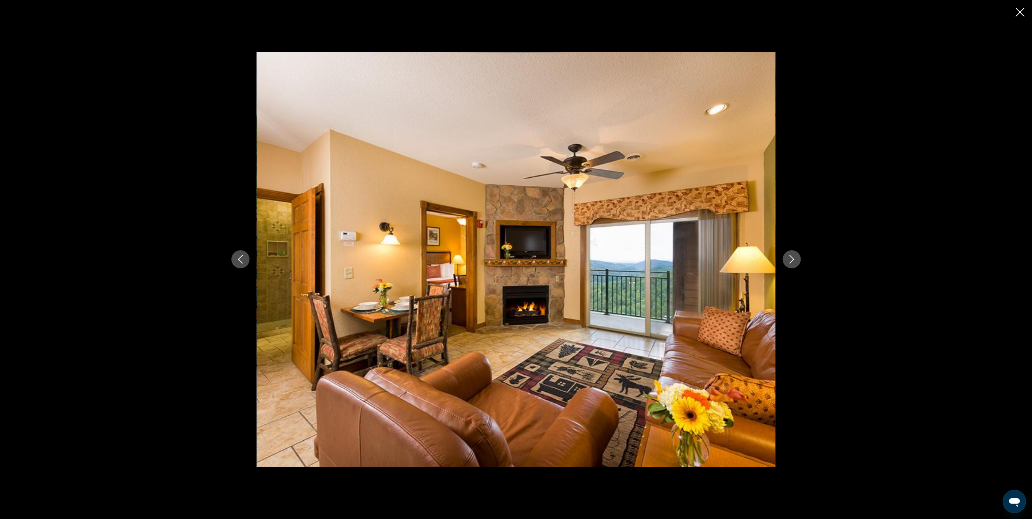
click at [1017, 15] on icon "Close slideshow" at bounding box center [1019, 12] width 9 height 9
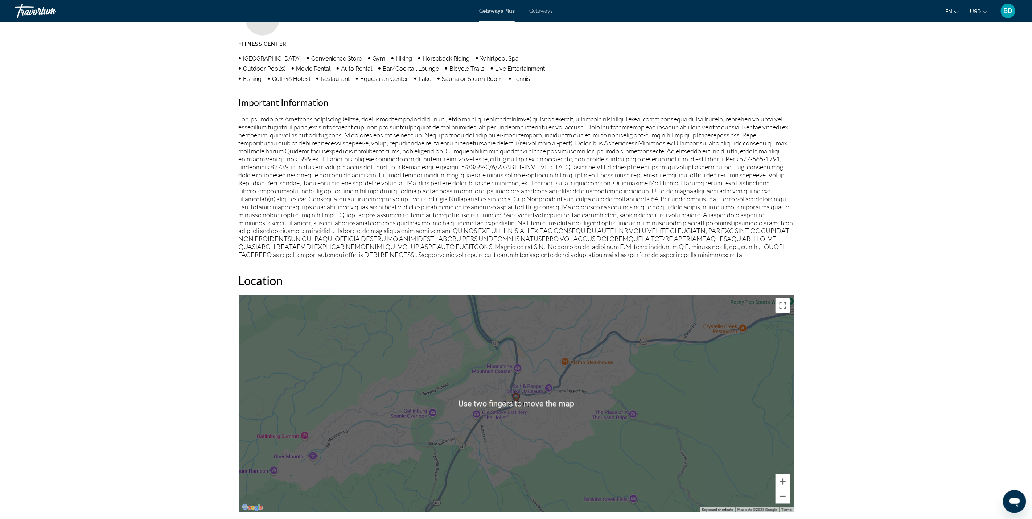
scroll to position [0, 0]
